Goal: Task Accomplishment & Management: Manage account settings

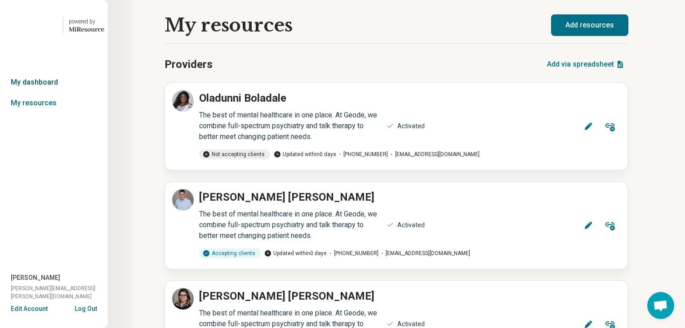
click at [42, 93] on link "My dashboard" at bounding box center [54, 82] width 108 height 21
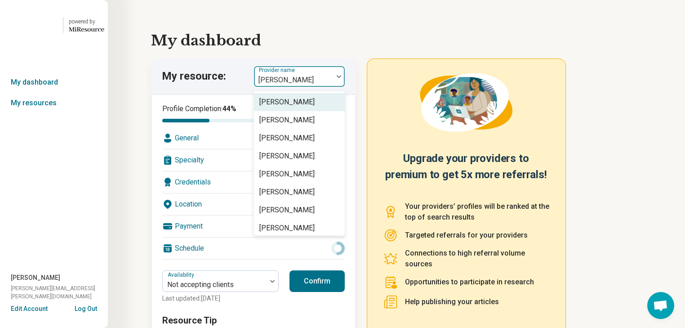
click at [341, 78] on div at bounding box center [339, 76] width 12 height 3
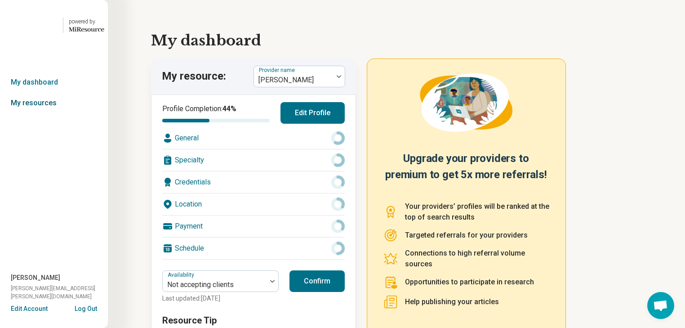
click at [30, 113] on link "My resources" at bounding box center [54, 103] width 108 height 21
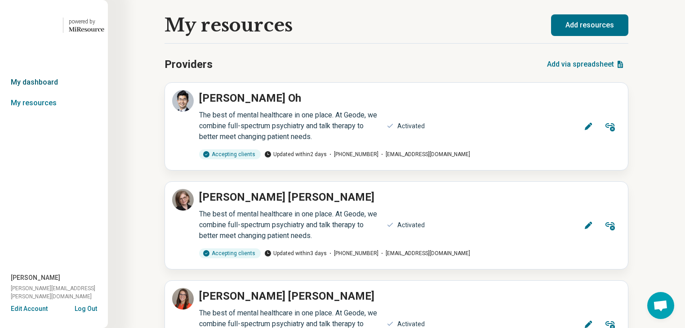
click at [36, 93] on link "My dashboard" at bounding box center [54, 82] width 108 height 21
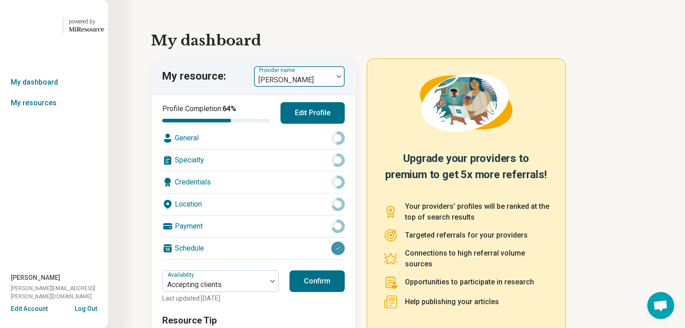
click at [343, 87] on div at bounding box center [339, 76] width 12 height 21
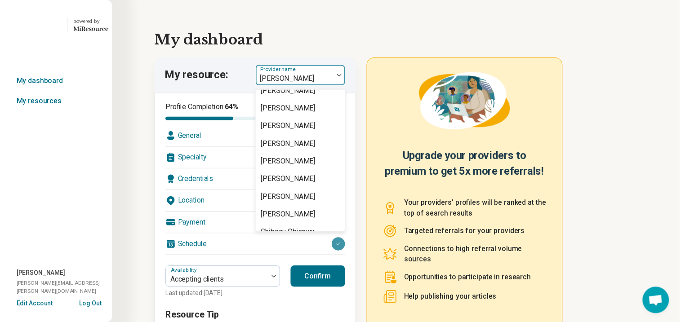
scroll to position [395, 0]
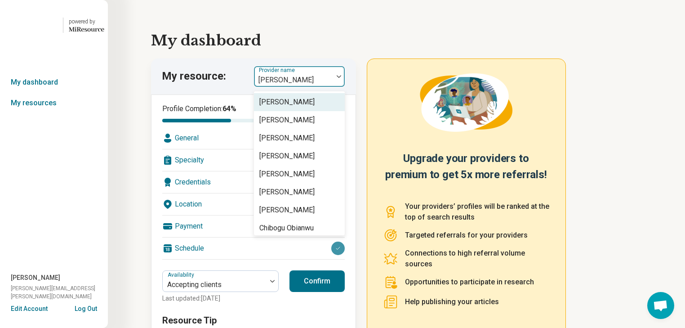
click at [315, 107] on div "[PERSON_NAME]" at bounding box center [286, 102] width 55 height 11
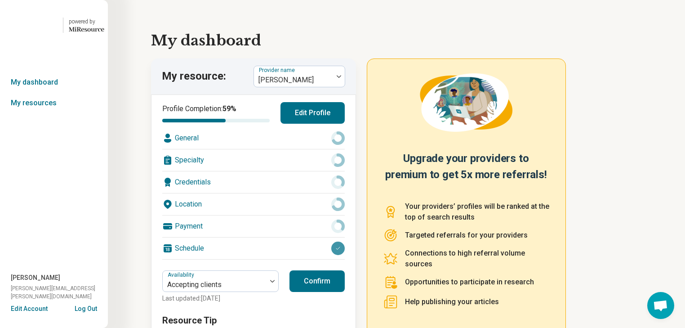
click at [253, 215] on div "Location" at bounding box center [253, 204] width 182 height 22
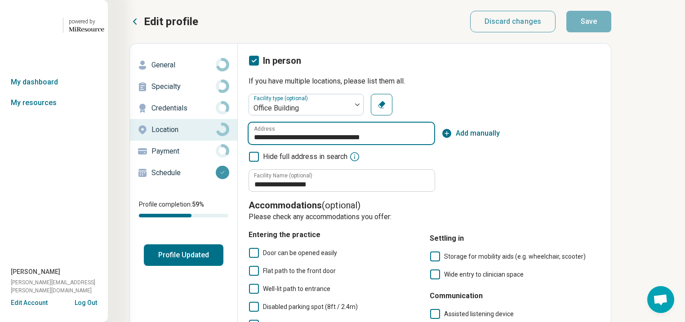
click at [434, 144] on input "**********" at bounding box center [341, 134] width 186 height 22
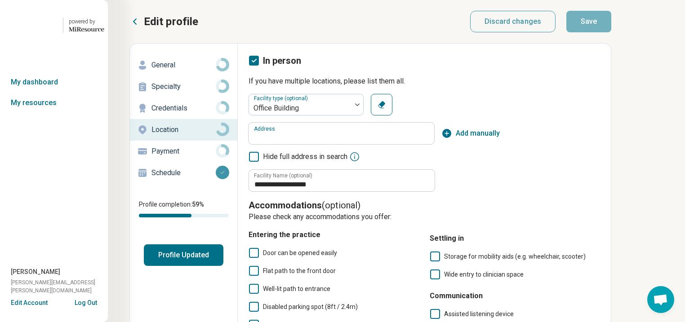
click at [140, 27] on icon at bounding box center [134, 21] width 11 height 11
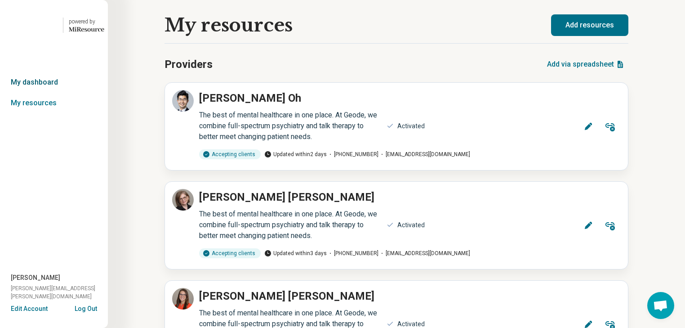
click at [58, 93] on link "My dashboard" at bounding box center [54, 82] width 108 height 21
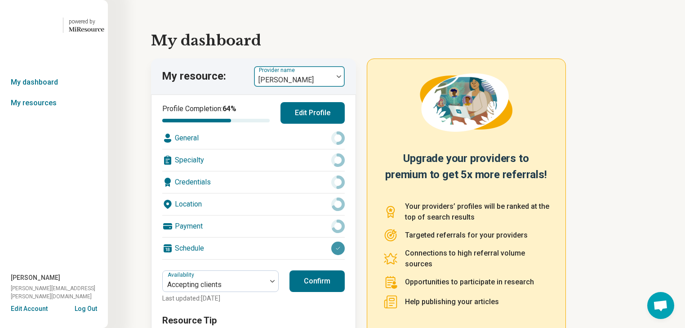
click at [341, 78] on div at bounding box center [339, 76] width 12 height 3
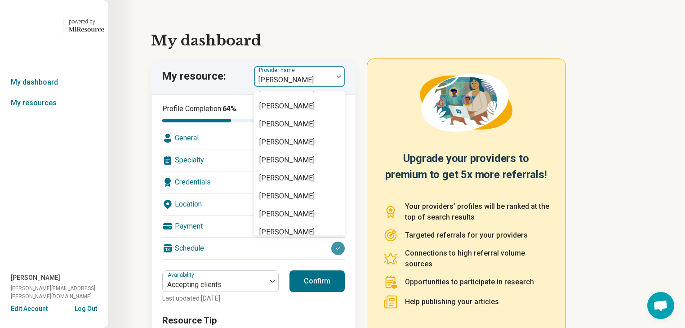
scroll to position [1114, 0]
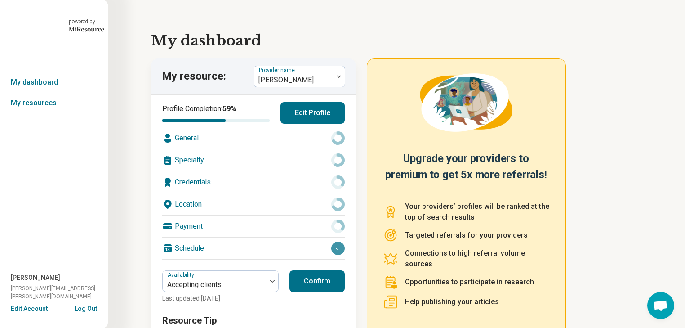
click at [262, 215] on div "Location" at bounding box center [253, 204] width 182 height 22
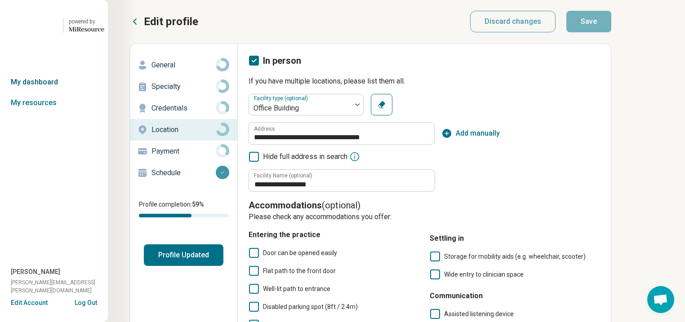
click at [52, 93] on link "My dashboard" at bounding box center [54, 82] width 108 height 21
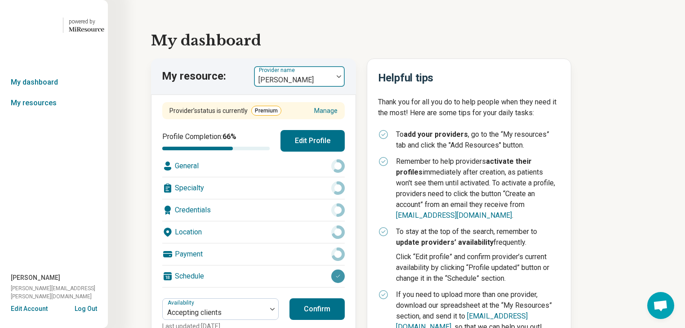
click at [341, 78] on img at bounding box center [339, 76] width 4 height 3
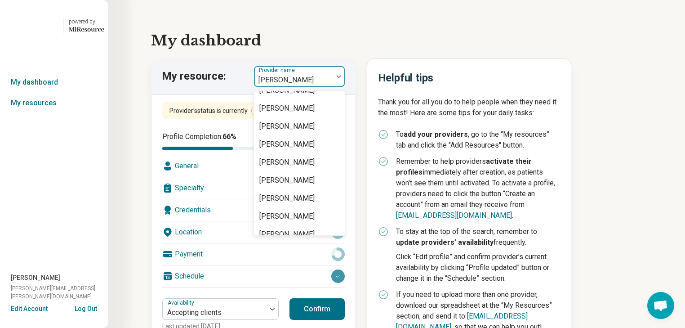
scroll to position [1654, 0]
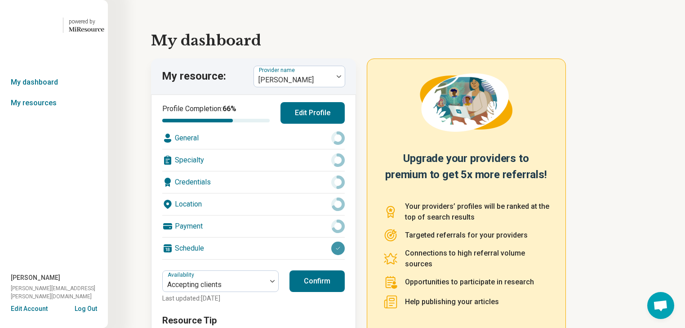
click at [254, 215] on div "Location" at bounding box center [253, 204] width 182 height 22
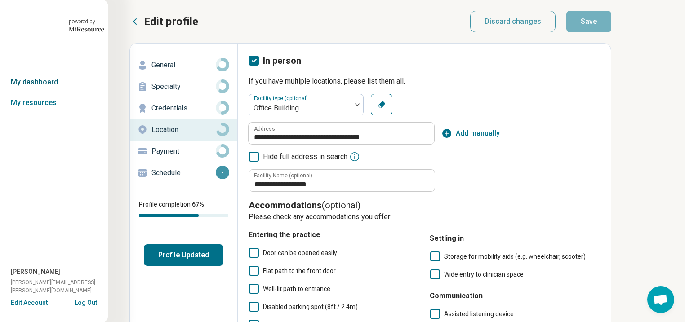
click at [44, 93] on link "My dashboard" at bounding box center [54, 82] width 108 height 21
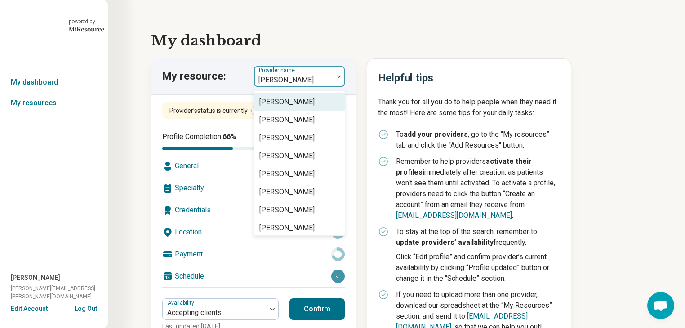
click at [342, 87] on div at bounding box center [339, 76] width 12 height 21
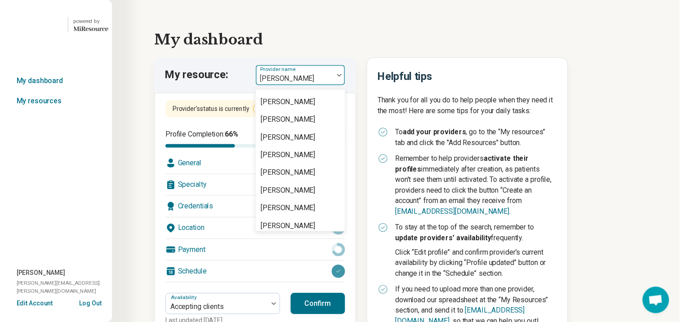
scroll to position [1078, 0]
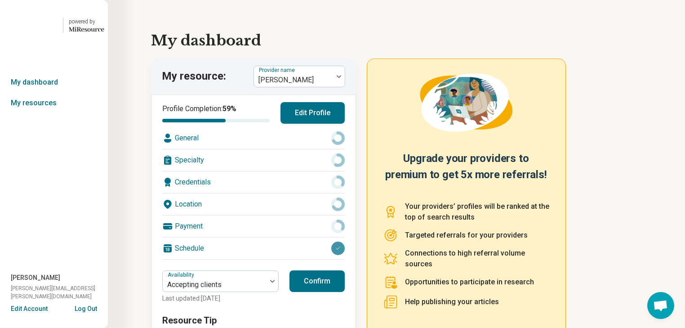
click at [237, 215] on div "Location" at bounding box center [253, 204] width 182 height 22
